Goal: Task Accomplishment & Management: Manage account settings

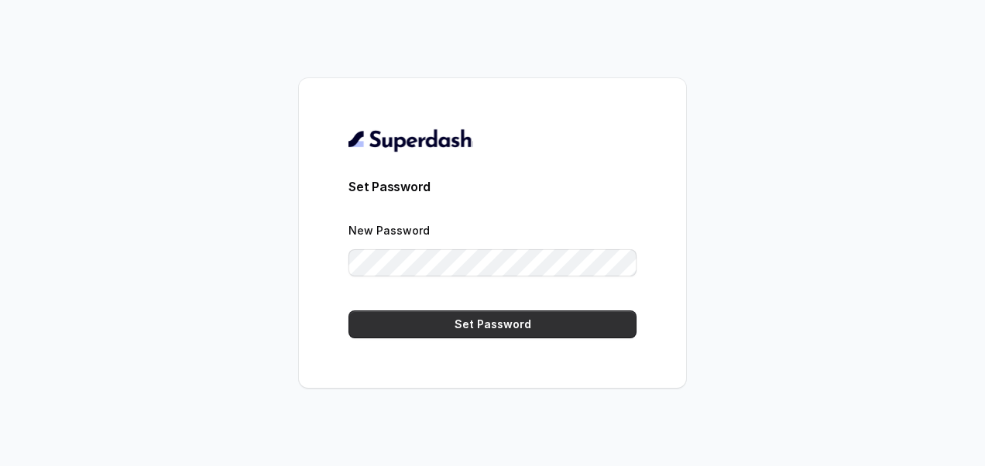
click at [492, 321] on button "Set Password" at bounding box center [493, 325] width 288 height 28
click at [548, 328] on button "Set Password" at bounding box center [493, 325] width 288 height 28
click at [487, 320] on button "Set Password" at bounding box center [493, 325] width 288 height 28
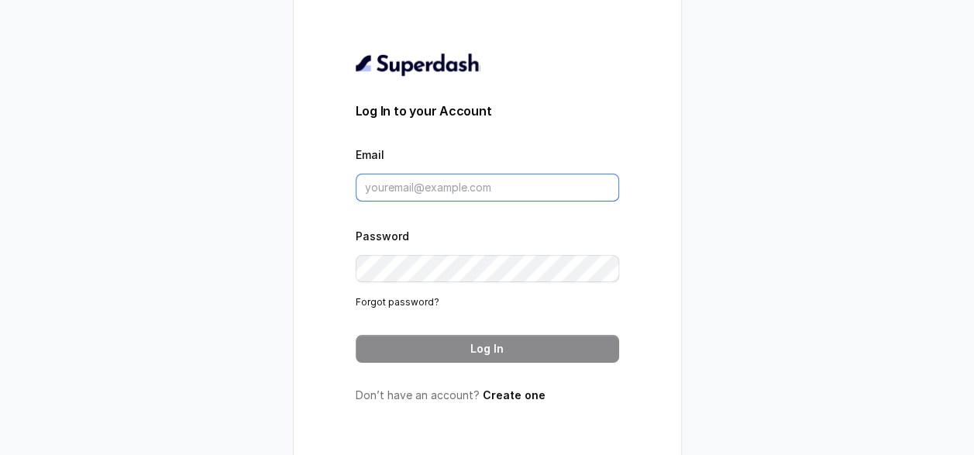
click at [590, 186] on input "Email" at bounding box center [487, 188] width 263 height 28
click at [425, 194] on input "[PERSON_NAME][EMAIL_ADDRESS][PERSON_NAME][DOMAIN_NAME]" at bounding box center [487, 188] width 263 height 28
type input "[EMAIL_ADDRESS][DOMAIN_NAME]"
click at [404, 304] on link "Forgot password?" at bounding box center [398, 302] width 84 height 12
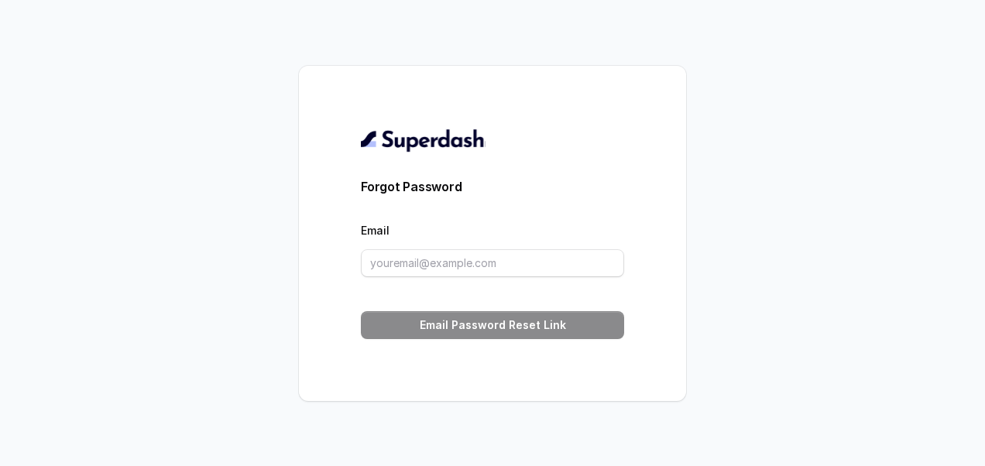
click at [350, 77] on div "Forgot Password Email Email Password Reset Link" at bounding box center [492, 233] width 387 height 335
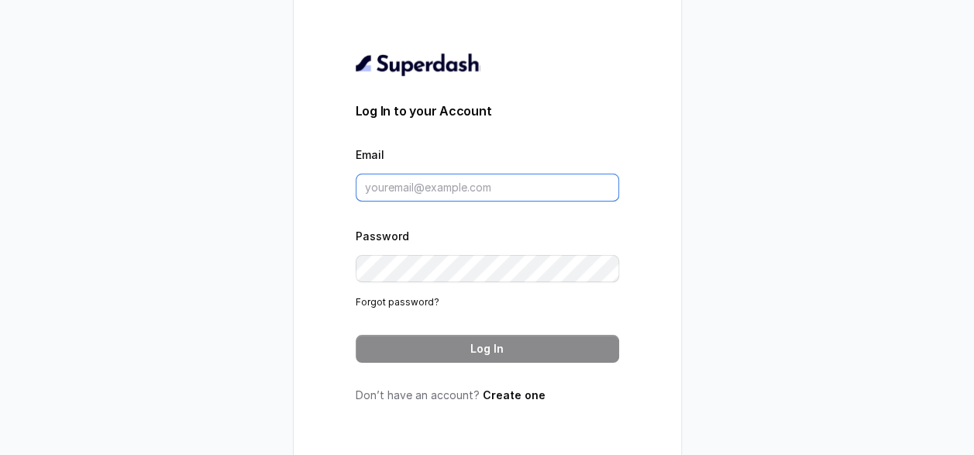
click at [458, 201] on input "Email" at bounding box center [487, 188] width 263 height 28
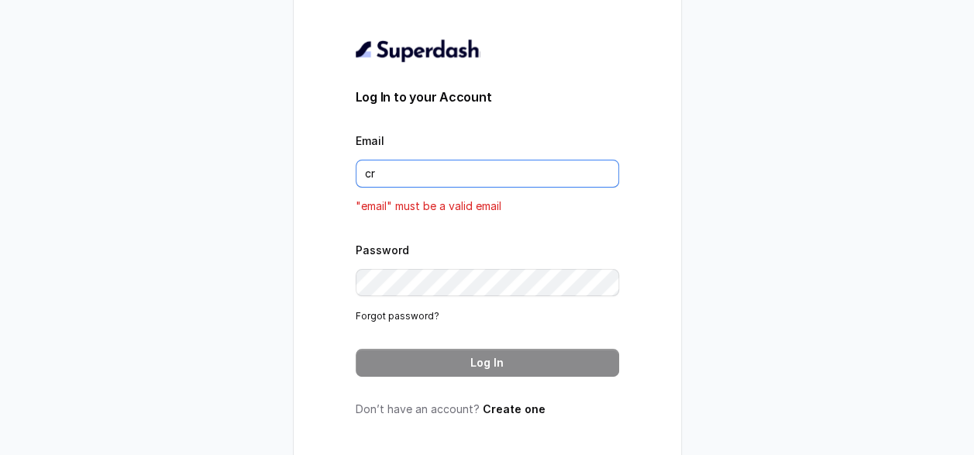
type input "crm1@ecozensolutions.com"
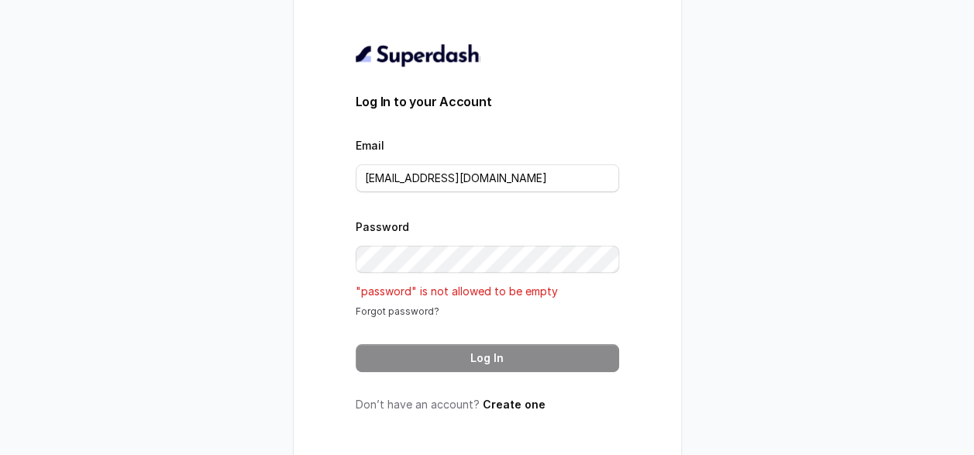
click at [411, 317] on link "Forgot password?" at bounding box center [398, 311] width 84 height 12
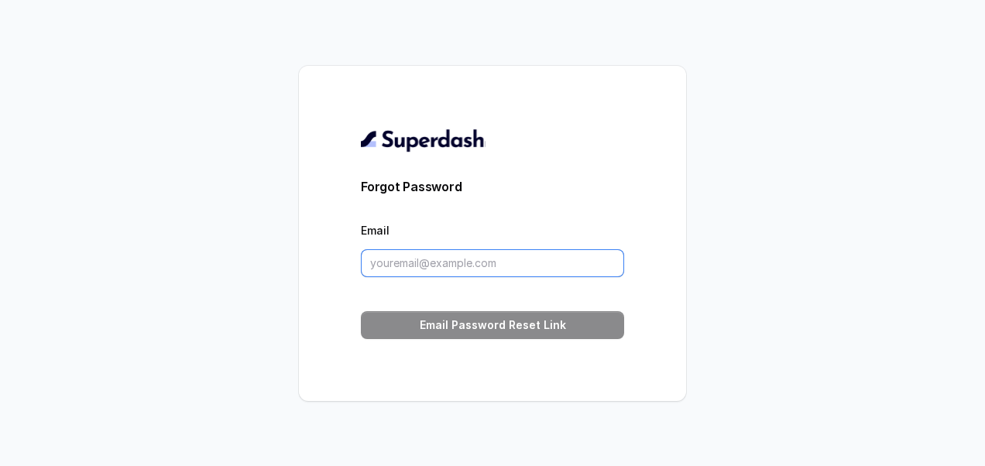
click at [391, 253] on input "Email" at bounding box center [492, 263] width 263 height 28
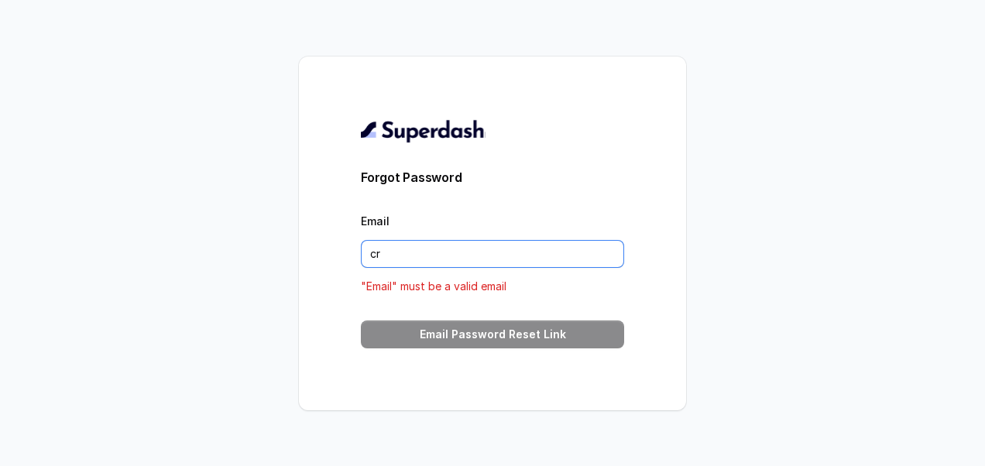
type input "crm1@ecozensolutions.com"
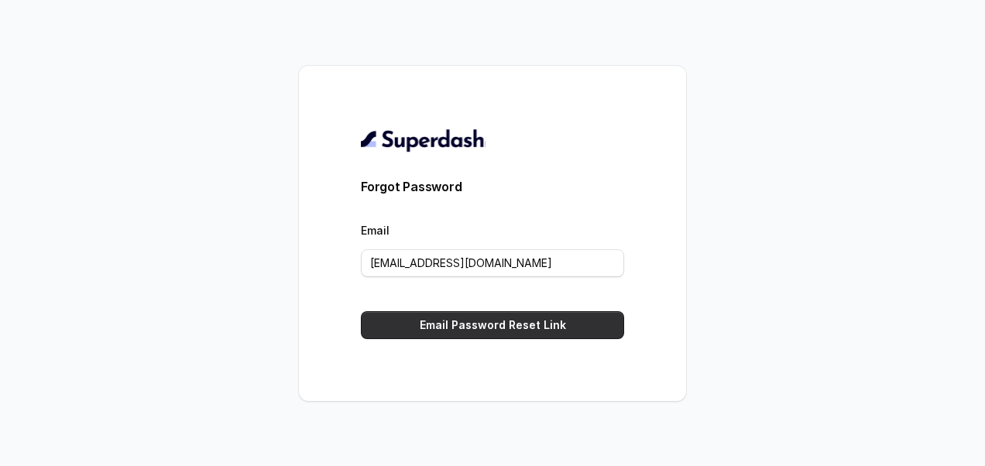
click at [449, 324] on button "Email Password Reset Link" at bounding box center [492, 325] width 263 height 28
click at [490, 325] on button "Email Password Reset Link" at bounding box center [492, 325] width 263 height 28
